Goal: Task Accomplishment & Management: Manage account settings

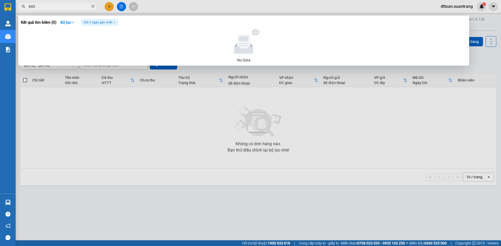
click at [75, 7] on input "845" at bounding box center [60, 7] width 62 height 6
type input "845"
click at [455, 8] on div at bounding box center [250, 123] width 501 height 246
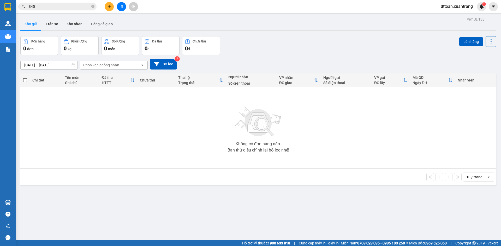
click at [456, 6] on span "dttoan.xuantrang" at bounding box center [456, 6] width 40 height 7
click at [455, 16] on span "Đăng xuất" at bounding box center [459, 16] width 30 height 6
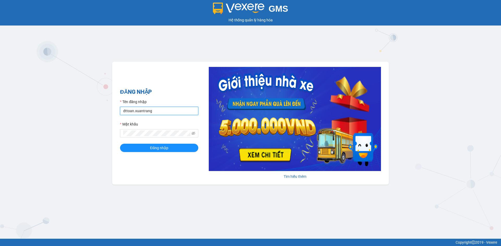
drag, startPoint x: 142, startPoint y: 110, endPoint x: 58, endPoint y: 107, distance: 84.0
click at [57, 109] on div "GMS Hệ thống quản lý hàng hóa ĐĂNG NHẬP Tên đăng nhập dttoan.xuantrang Mật khẩu…" at bounding box center [250, 119] width 501 height 239
type input "thuong.xuantrang"
click at [93, 133] on div "GMS Hệ thống quản lý hàng hóa ĐĂNG NHẬP Tên đăng nhập thuong.xuantrang Mật khẩu…" at bounding box center [250, 119] width 501 height 239
click at [120, 144] on button "Đăng nhập" at bounding box center [159, 148] width 78 height 8
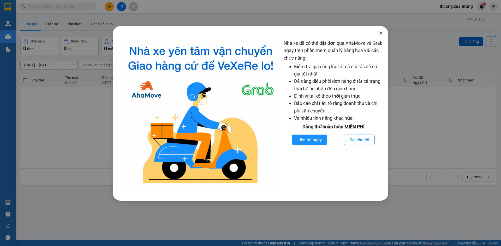
click at [380, 33] on icon "close" at bounding box center [381, 33] width 4 height 4
